Goal: Task Accomplishment & Management: Manage account settings

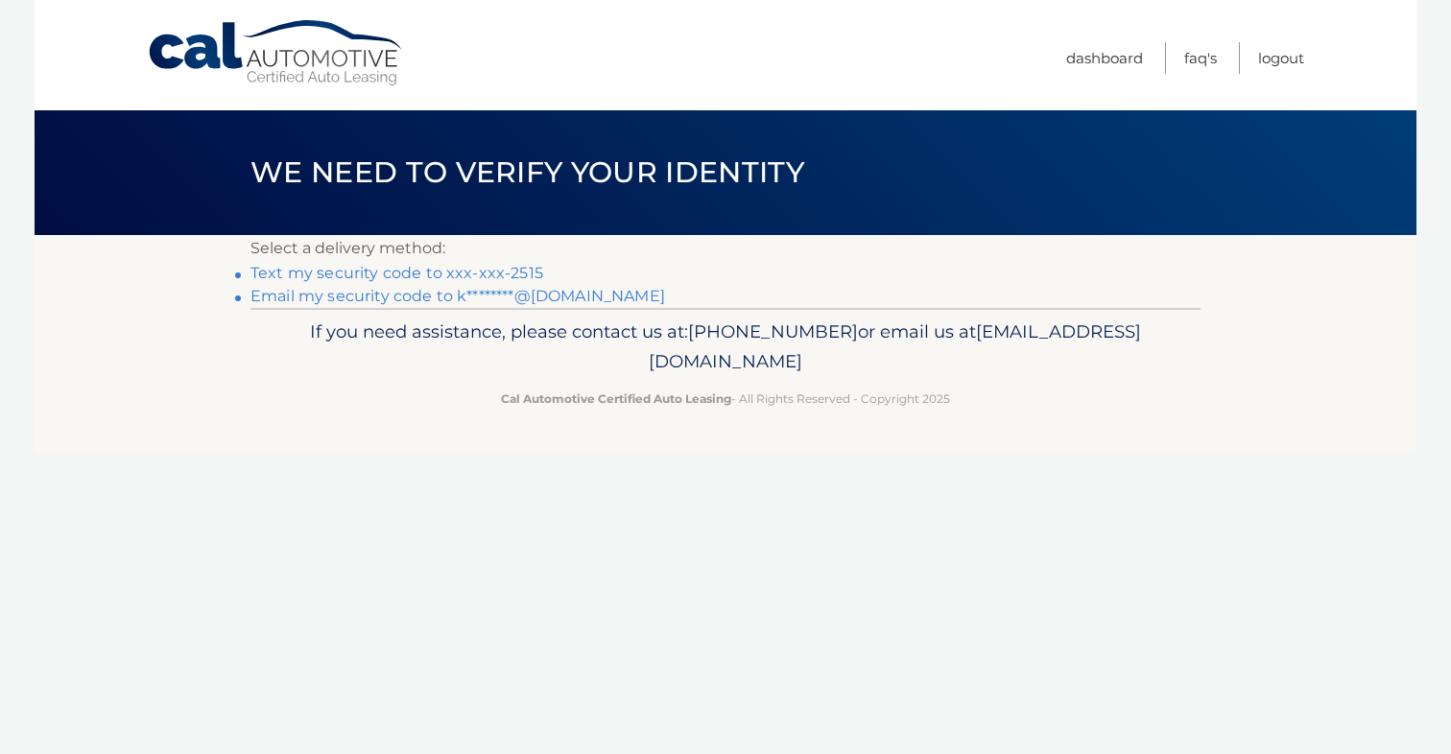
click at [484, 276] on link "Text my security code to xxx-xxx-2515" at bounding box center [396, 273] width 293 height 18
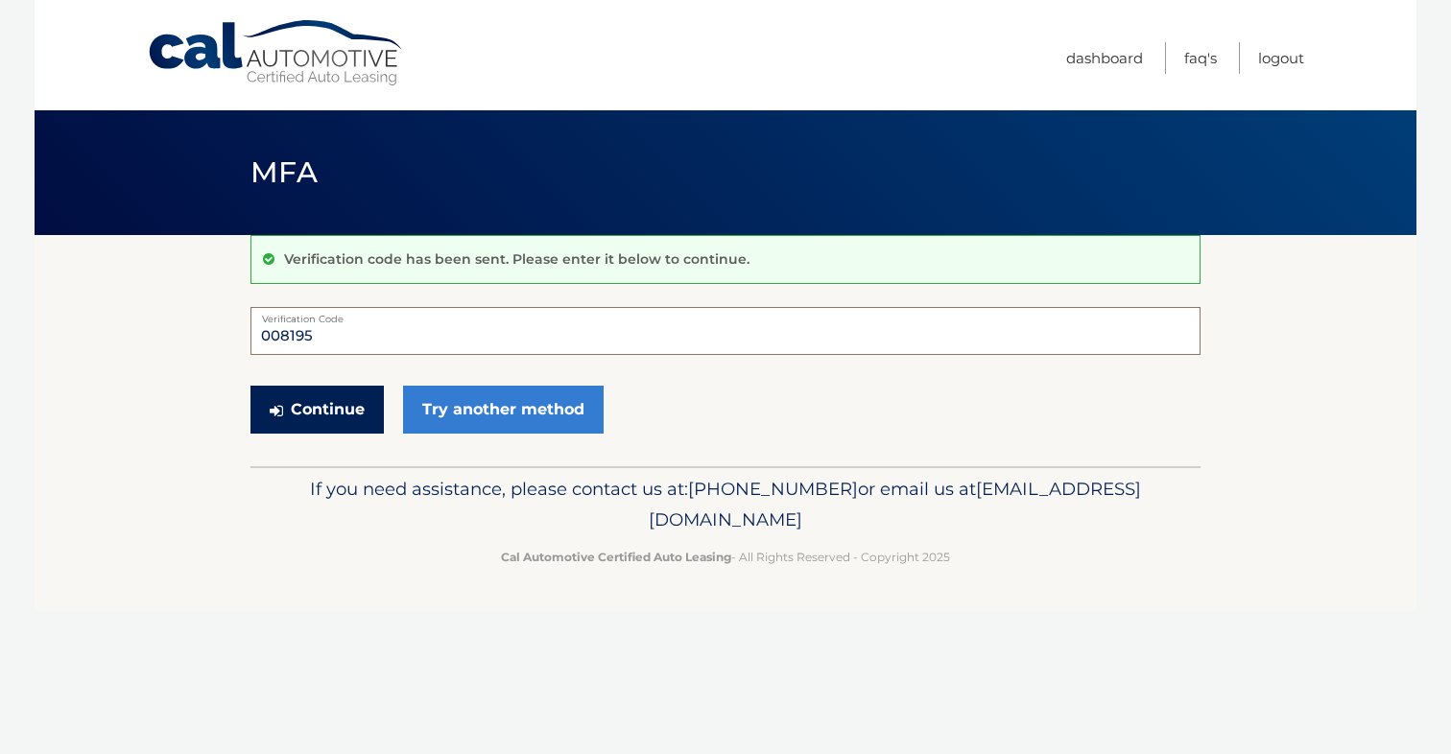
type input "008195"
click at [352, 406] on button "Continue" at bounding box center [316, 410] width 133 height 48
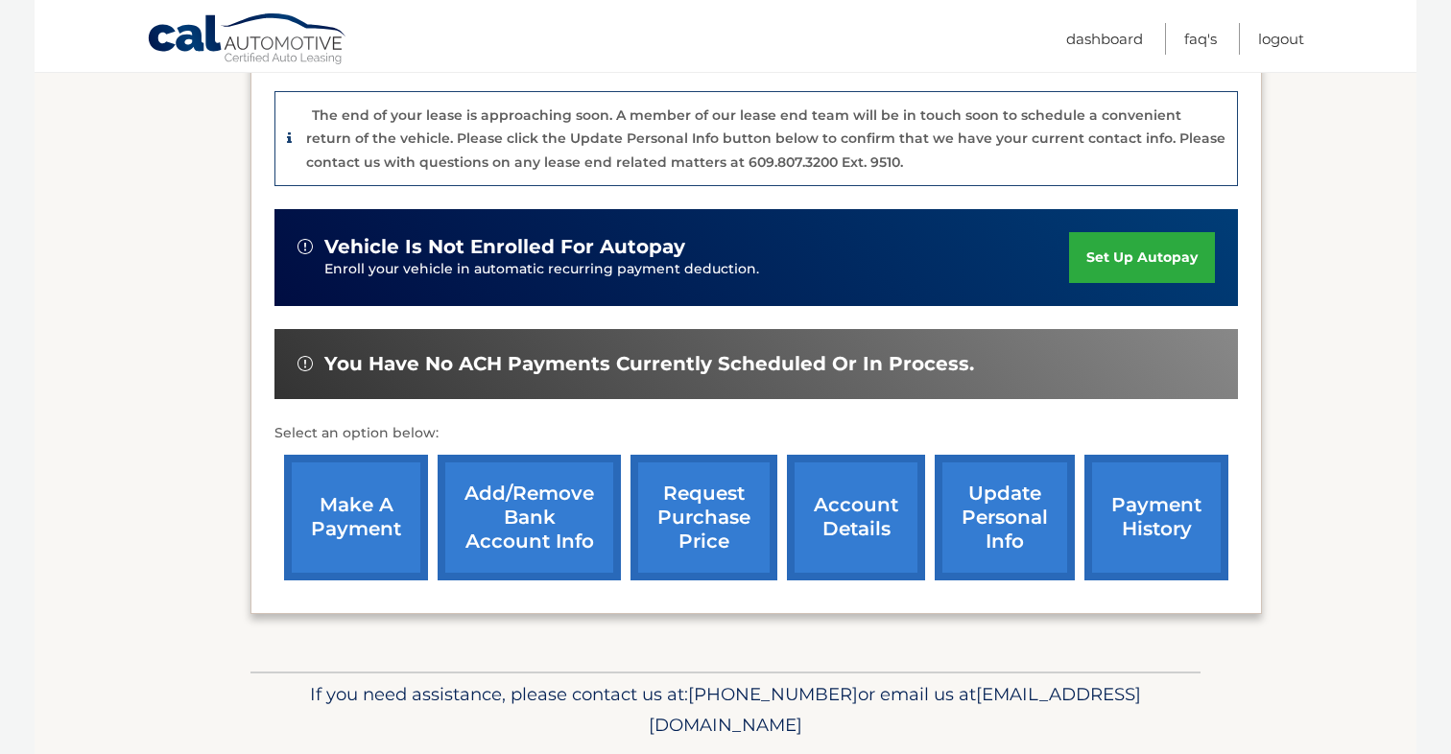
scroll to position [486, 0]
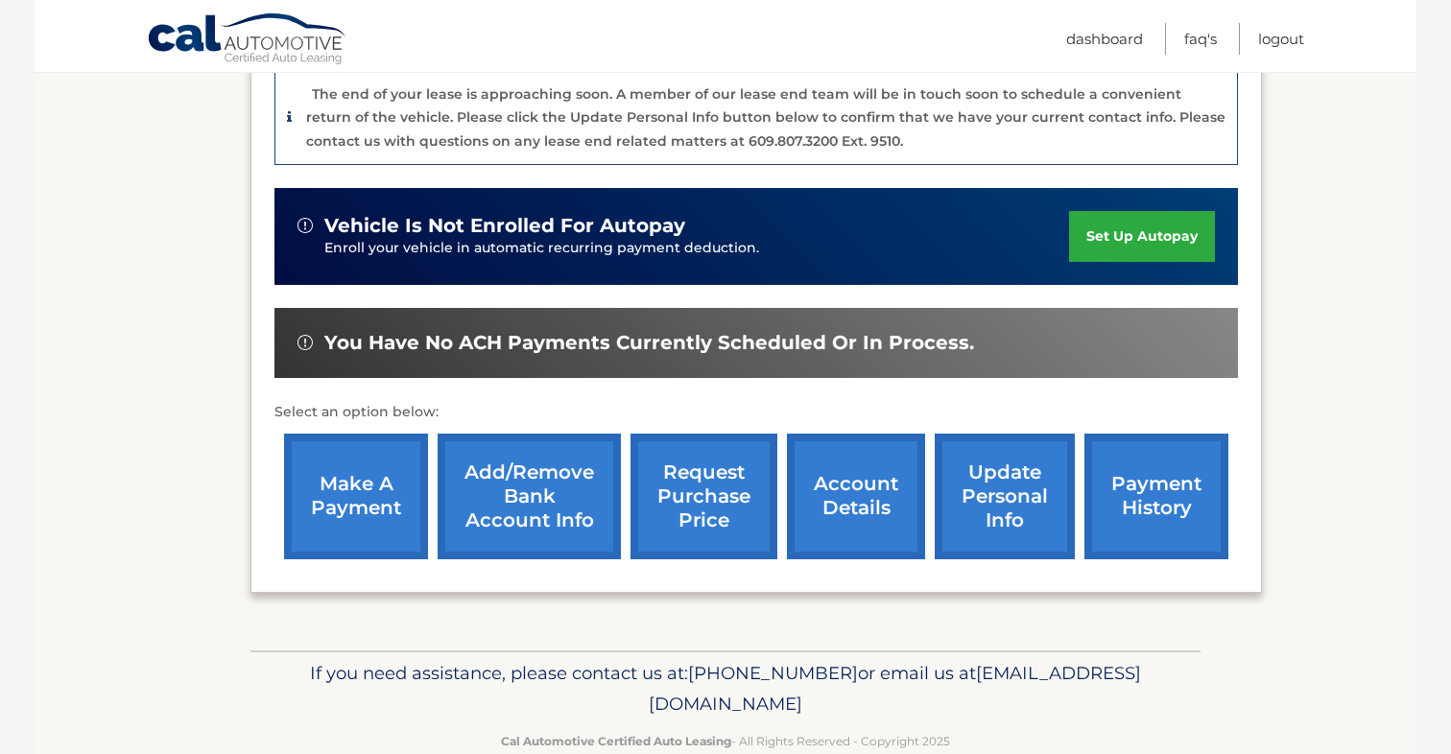
click at [865, 488] on link "account details" at bounding box center [856, 497] width 138 height 126
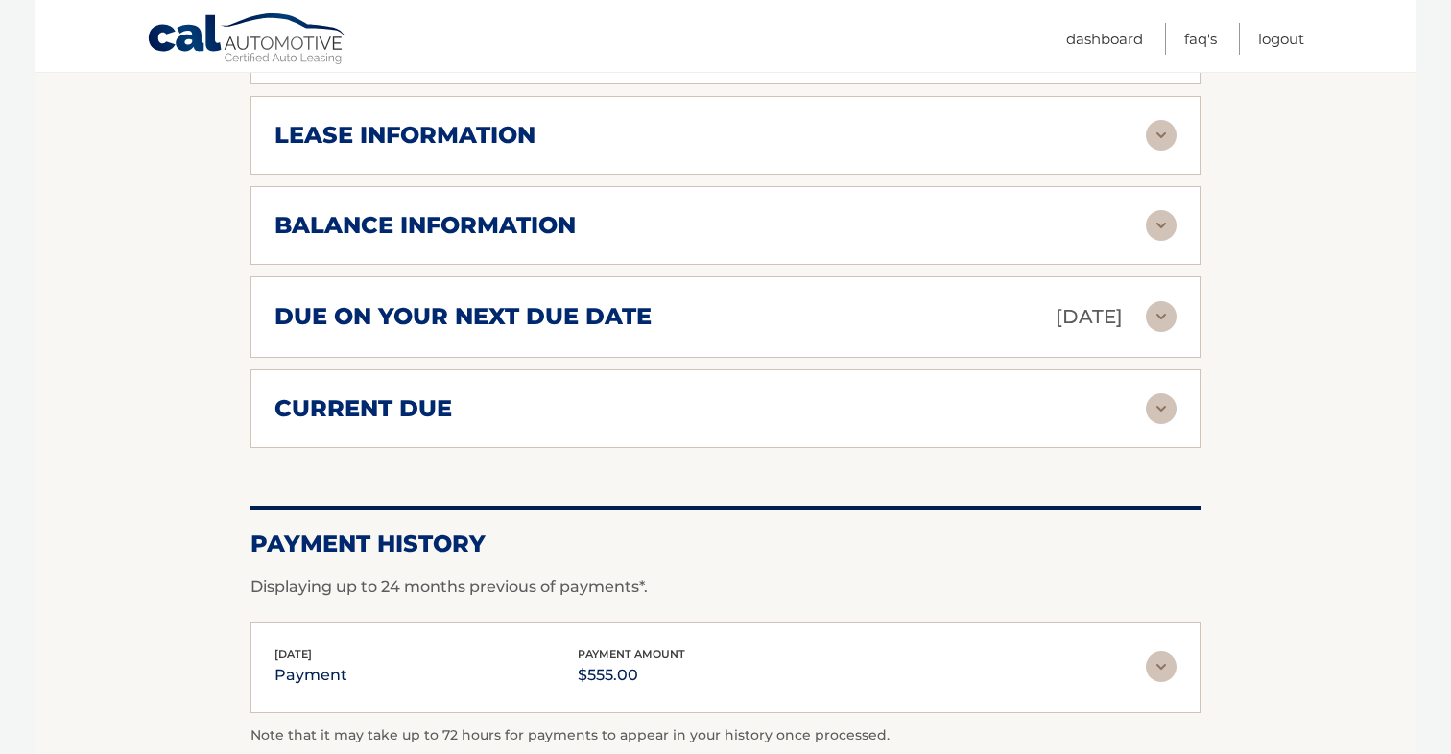
scroll to position [1078, 0]
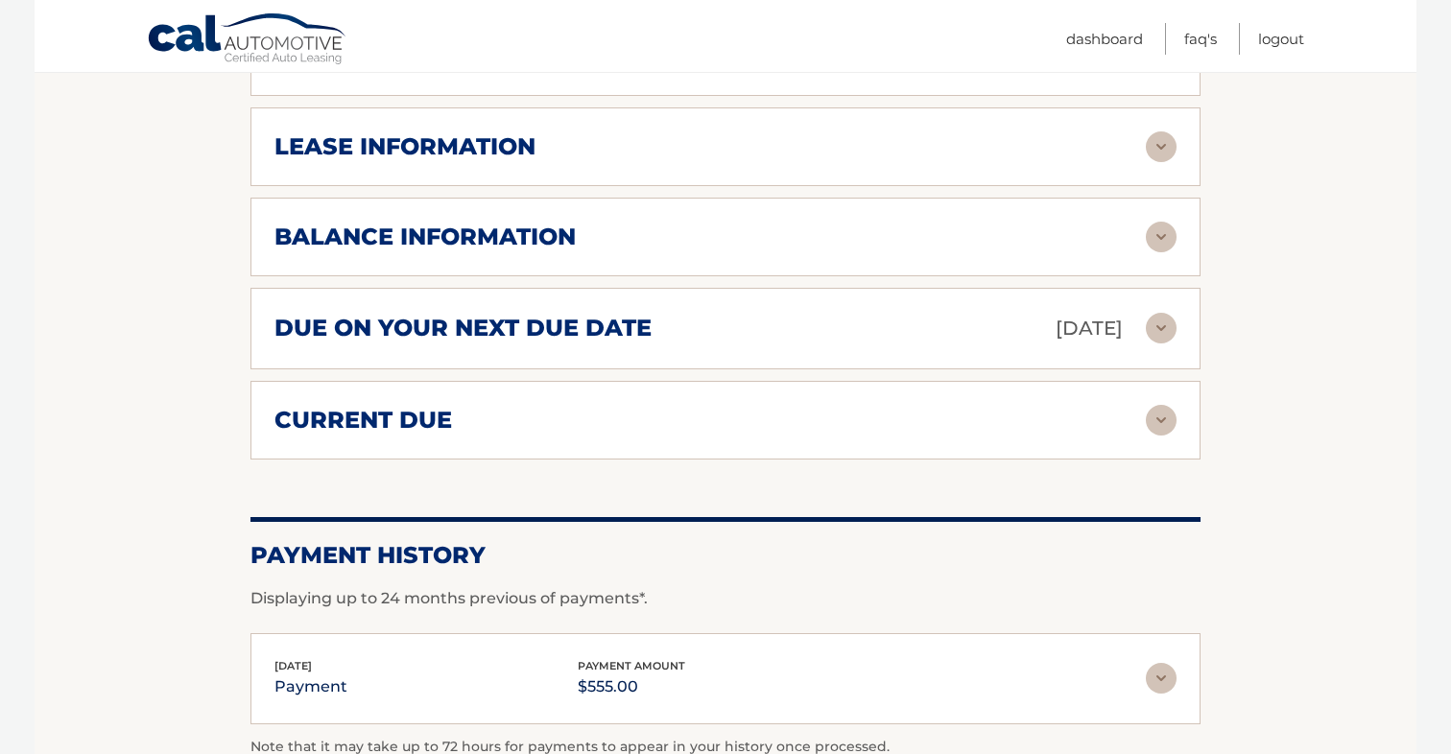
click at [906, 337] on div "due on your next due date [DATE]" at bounding box center [709, 329] width 871 height 34
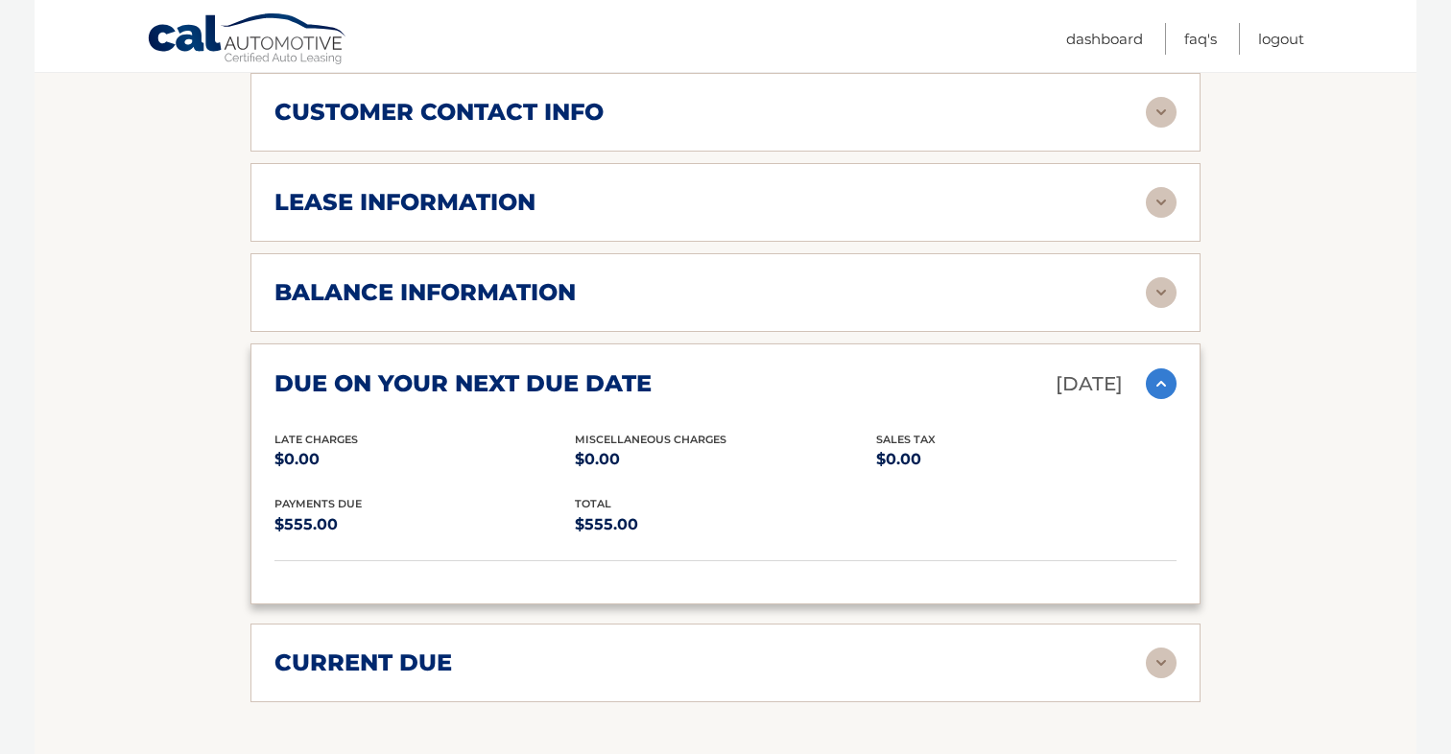
scroll to position [1011, 0]
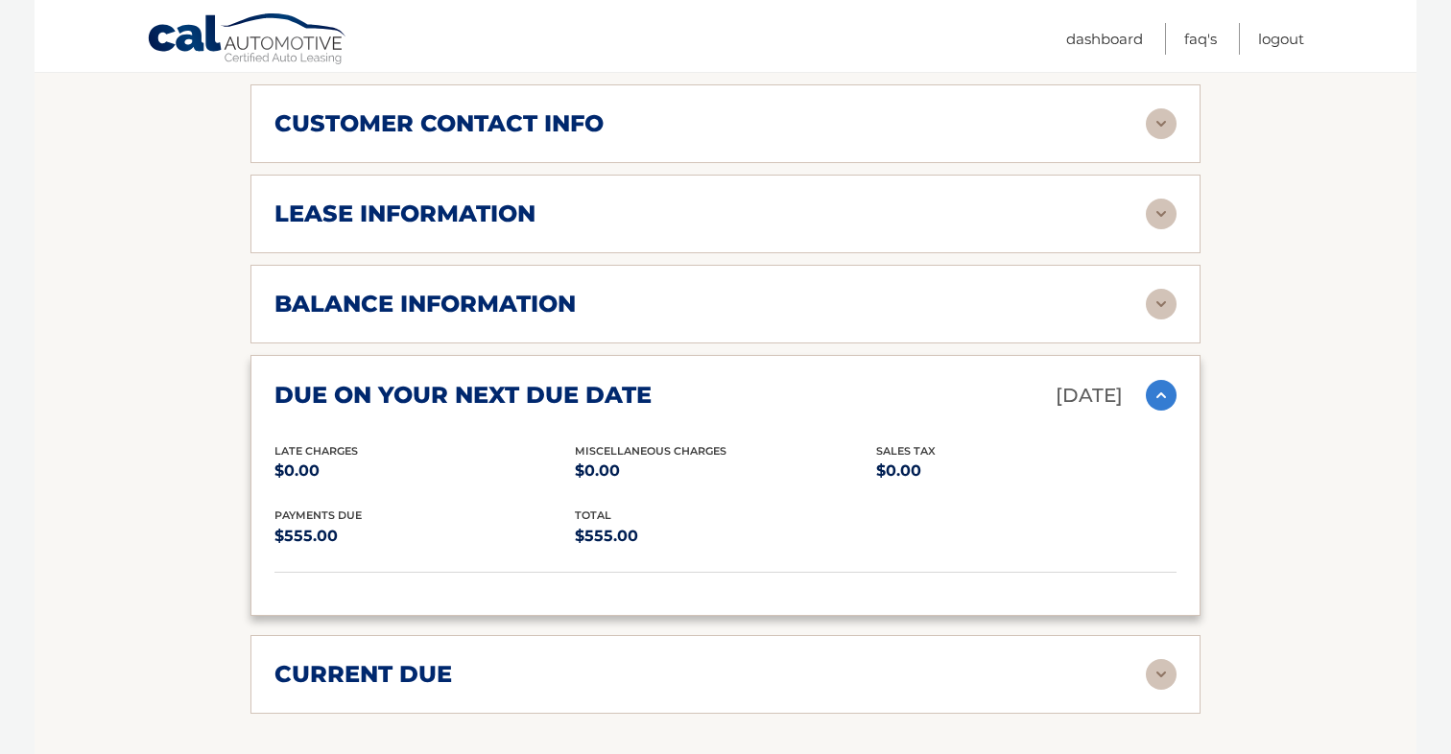
click at [912, 324] on div "balance information Payments Received 37 Payments Remaining 2 Next Payment will…" at bounding box center [725, 304] width 950 height 79
click at [1089, 282] on div "balance information Payments Received 37 Payments Remaining 2 Next Payment will…" at bounding box center [725, 304] width 950 height 79
click at [1159, 300] on img at bounding box center [1161, 304] width 31 height 31
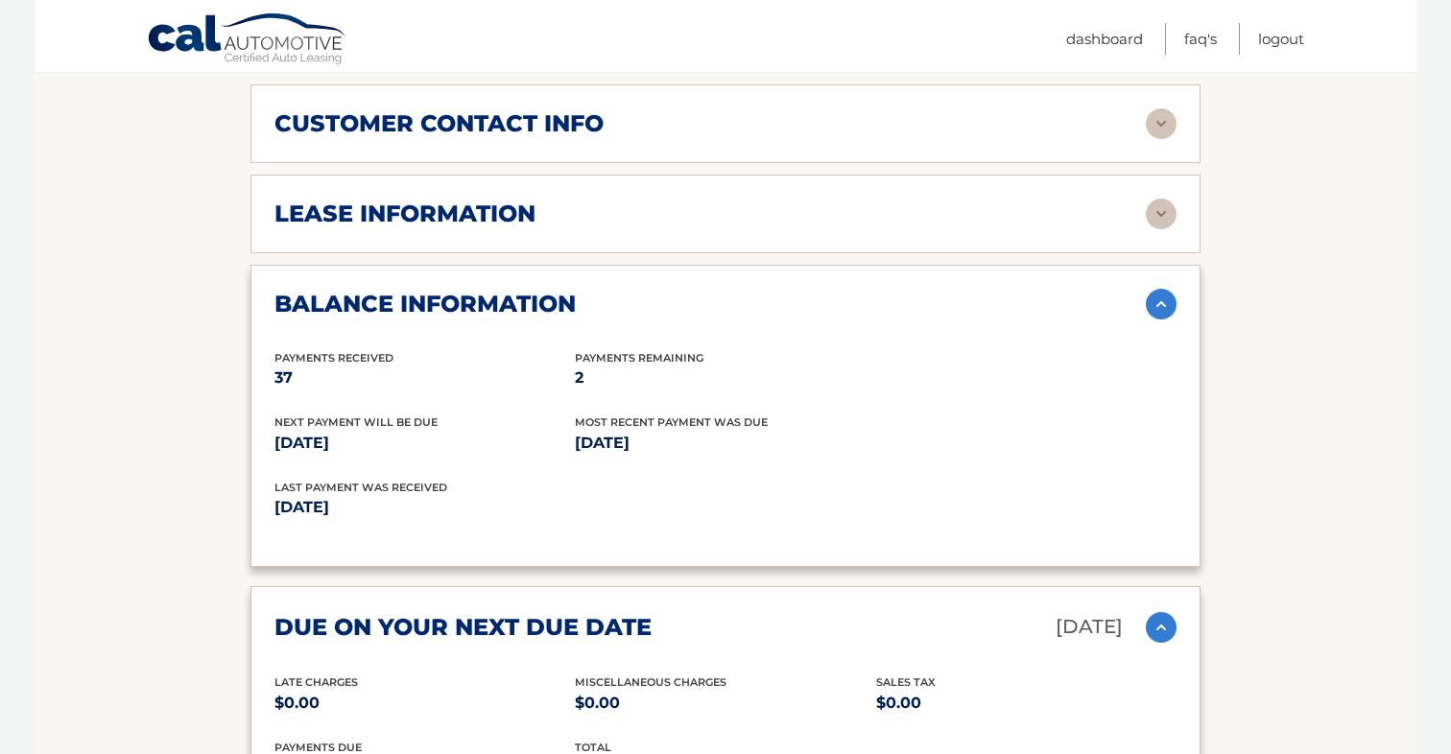
click at [1161, 202] on img at bounding box center [1161, 214] width 31 height 31
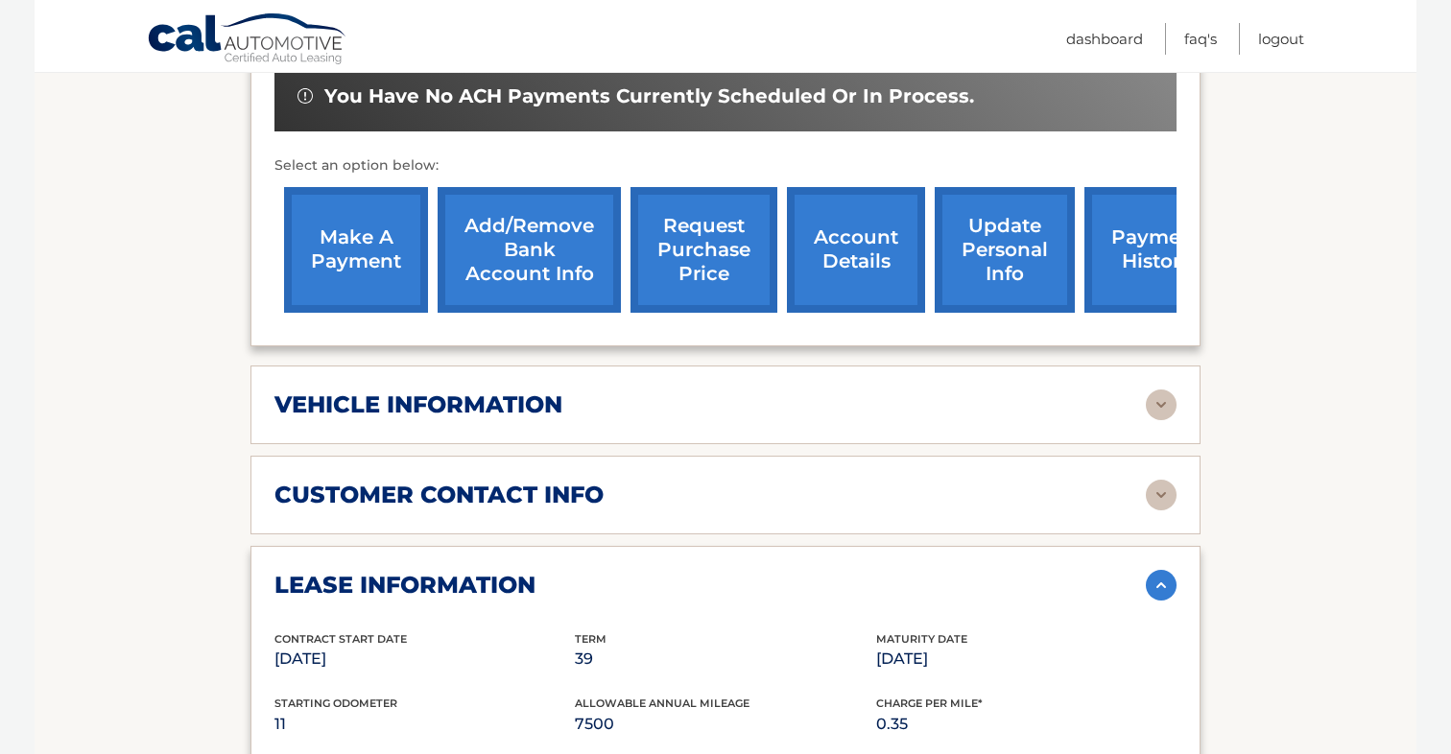
scroll to position [625, 0]
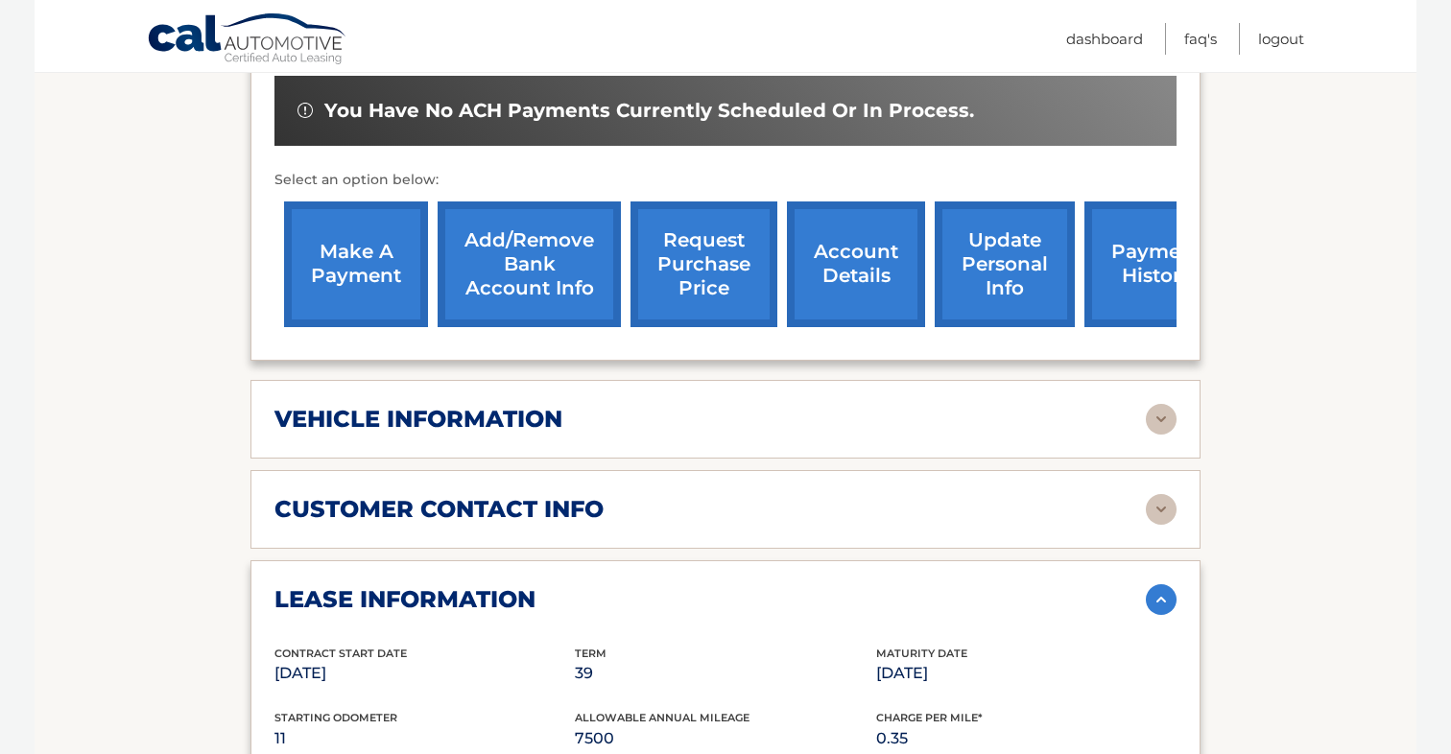
click at [915, 516] on div "customer contact info" at bounding box center [709, 509] width 871 height 29
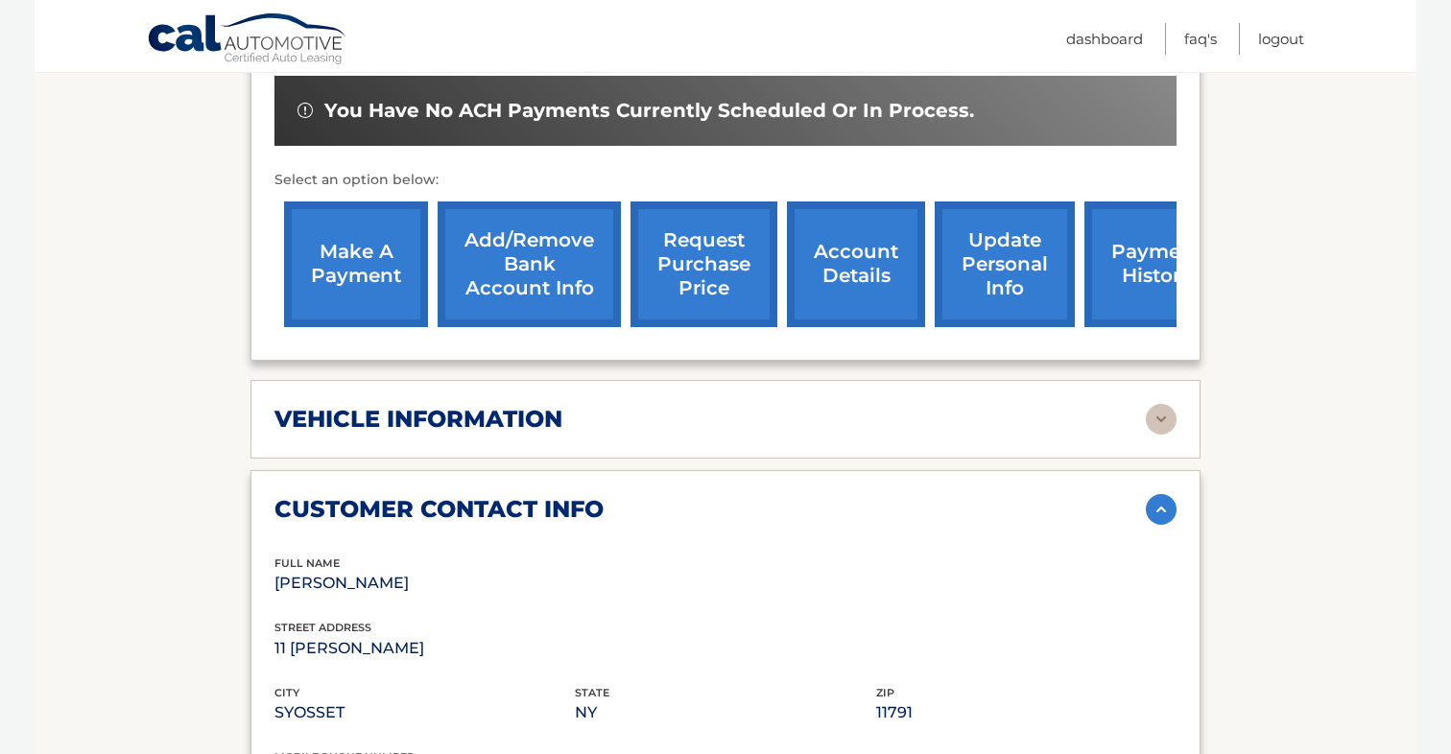
click at [976, 423] on div "vehicle information" at bounding box center [709, 419] width 871 height 29
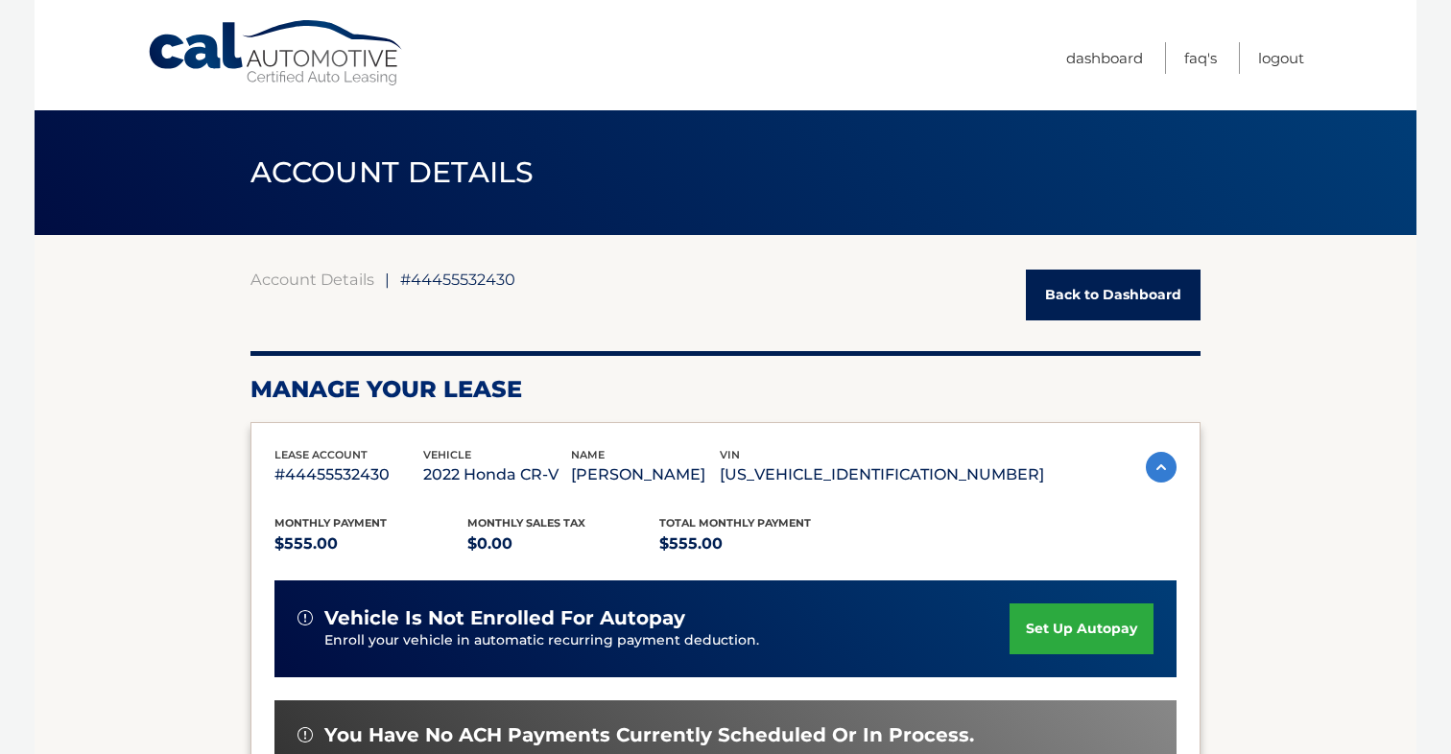
scroll to position [0, 0]
click at [1115, 65] on link "Dashboard" at bounding box center [1104, 58] width 77 height 32
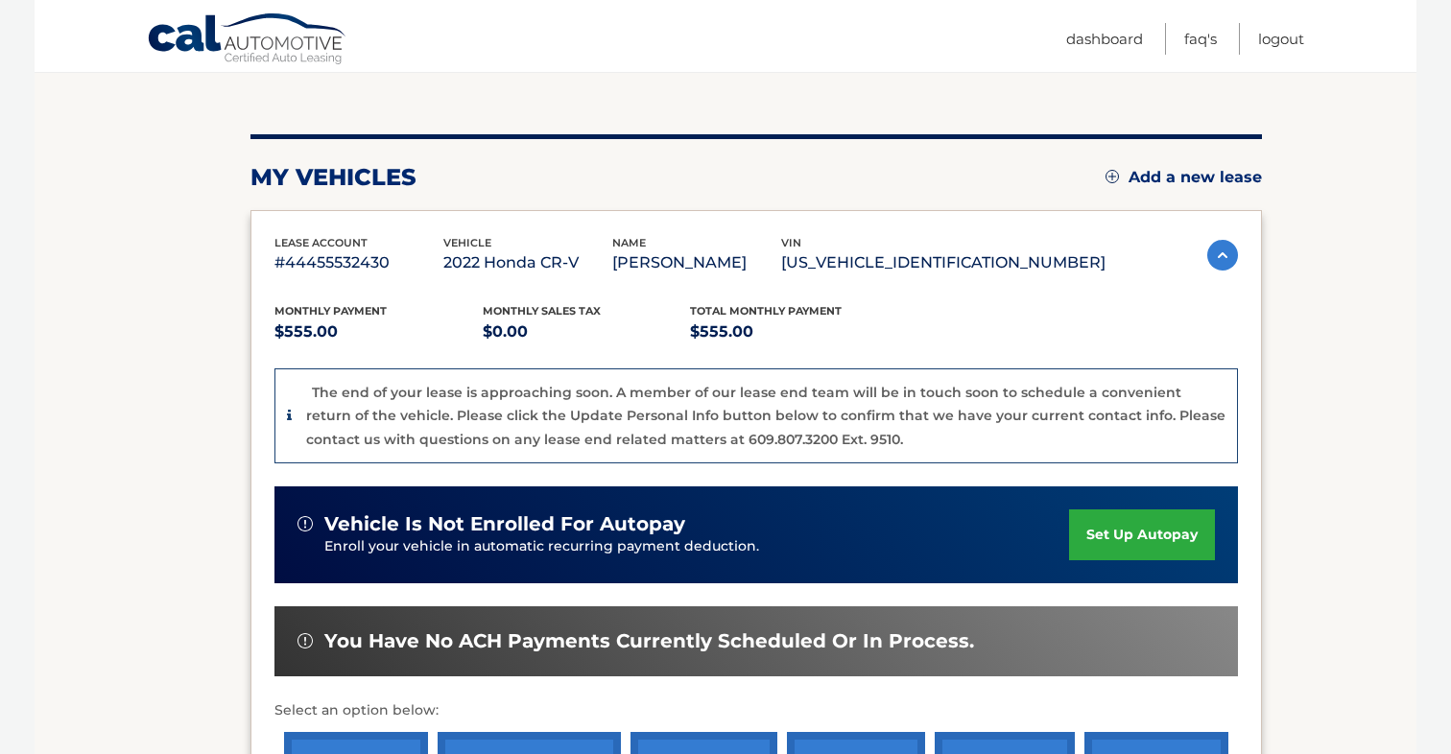
scroll to position [376, 0]
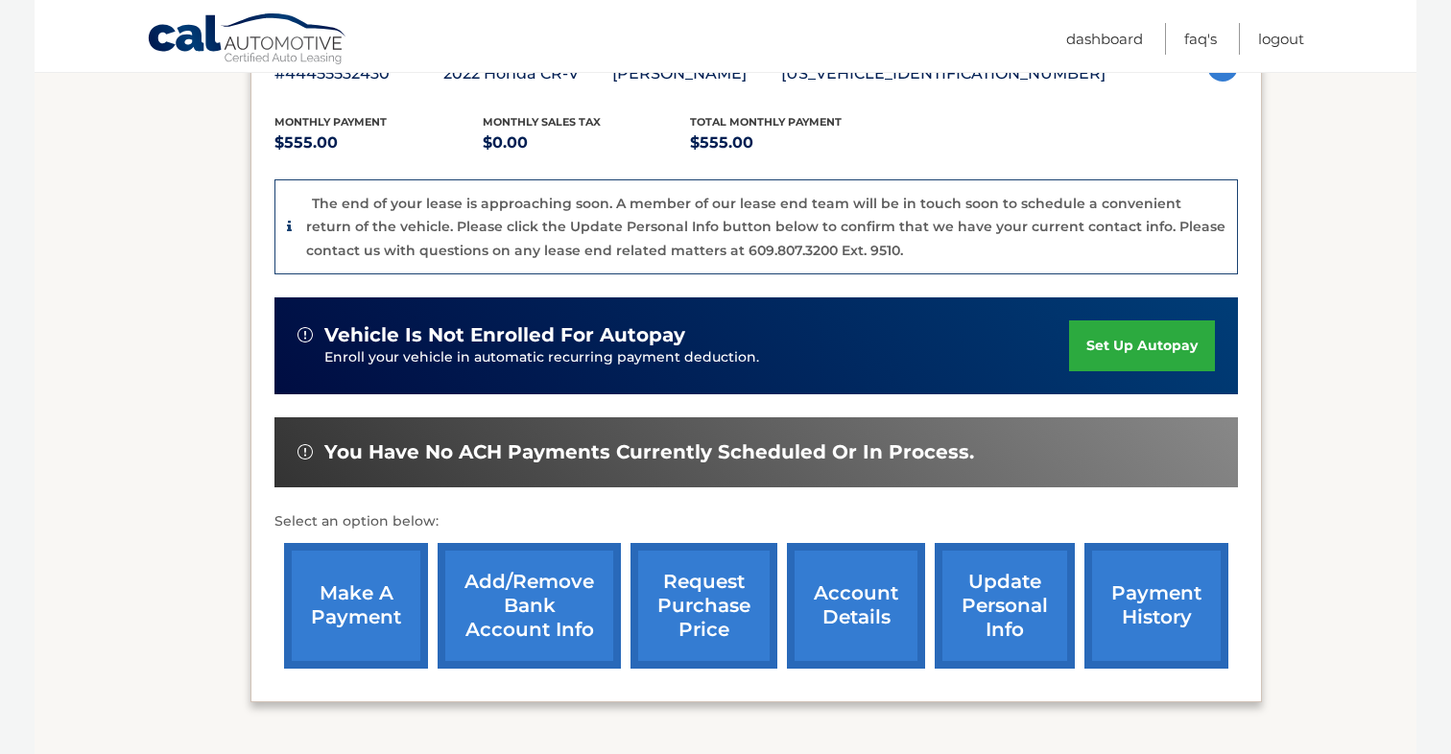
click at [1018, 579] on link "update personal info" at bounding box center [1005, 606] width 140 height 126
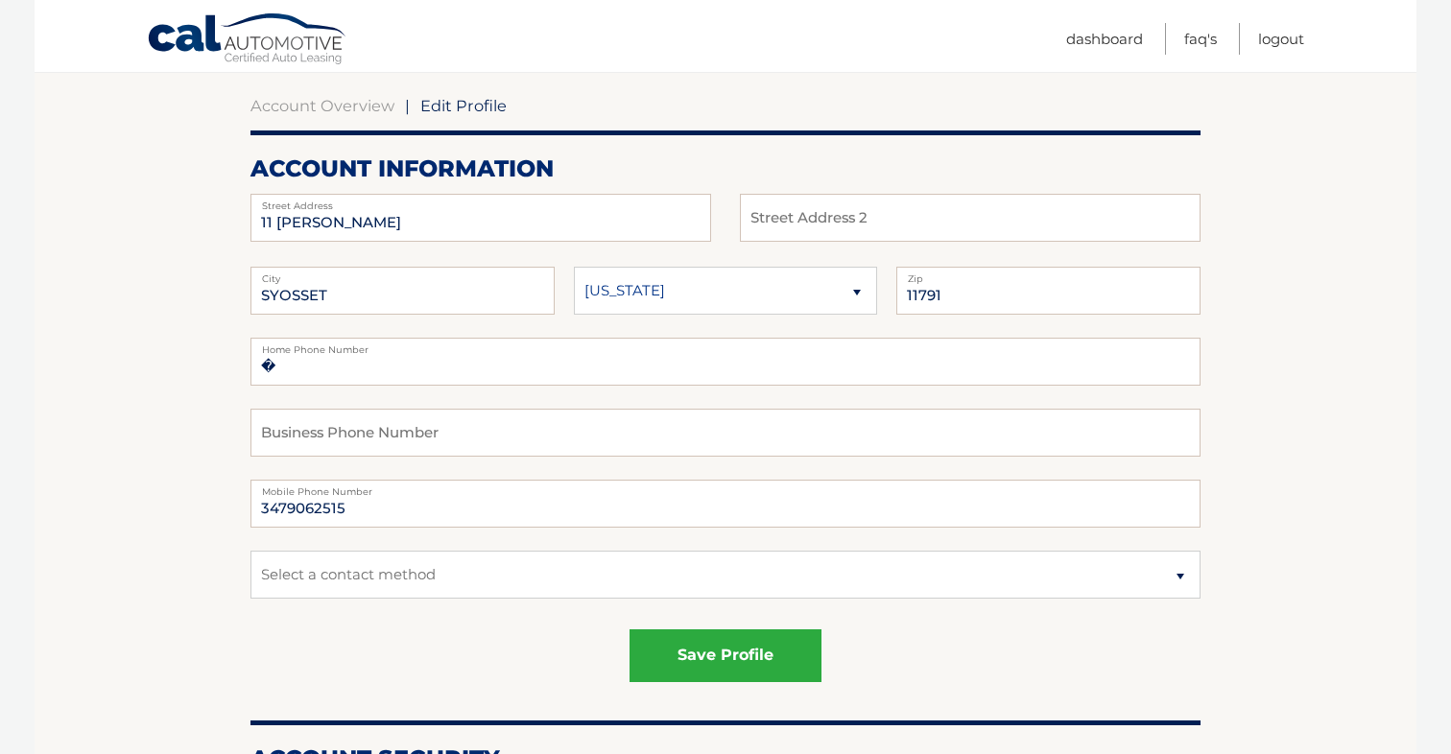
scroll to position [177, 0]
